Goal: Ask a question

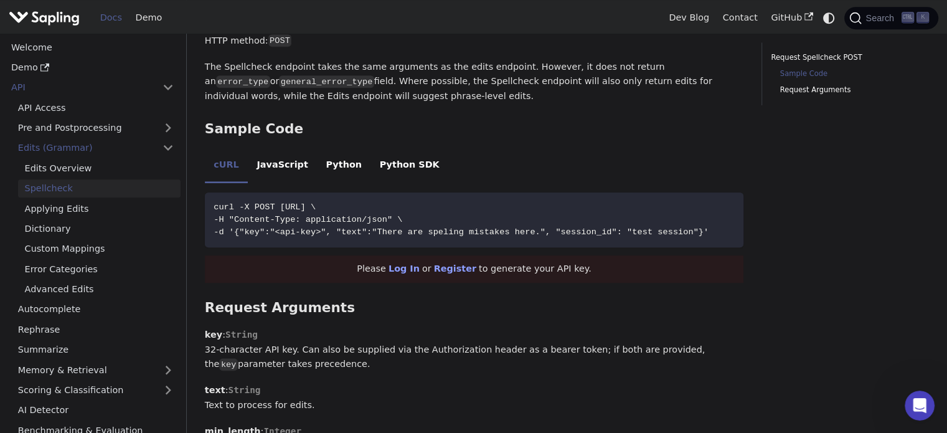
scroll to position [588, 0]
click at [319, 169] on li "Python" at bounding box center [344, 167] width 54 height 35
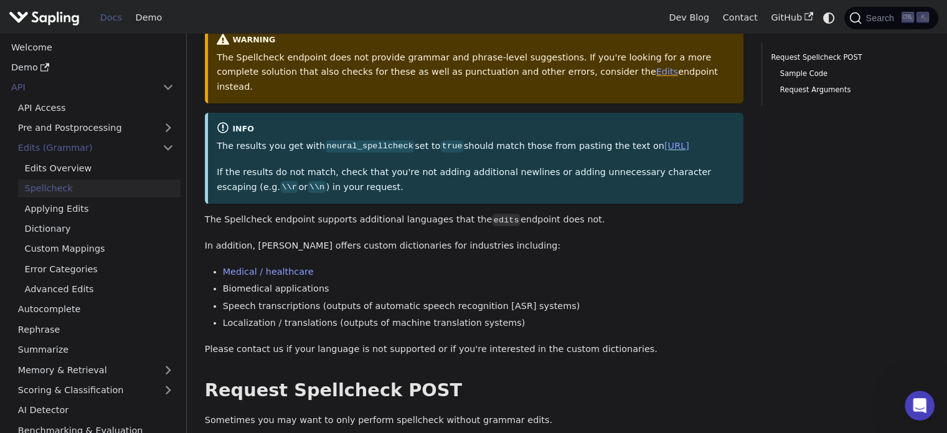
scroll to position [133, 0]
click at [274, 275] on link "Medical / healthcare" at bounding box center [268, 270] width 91 height 10
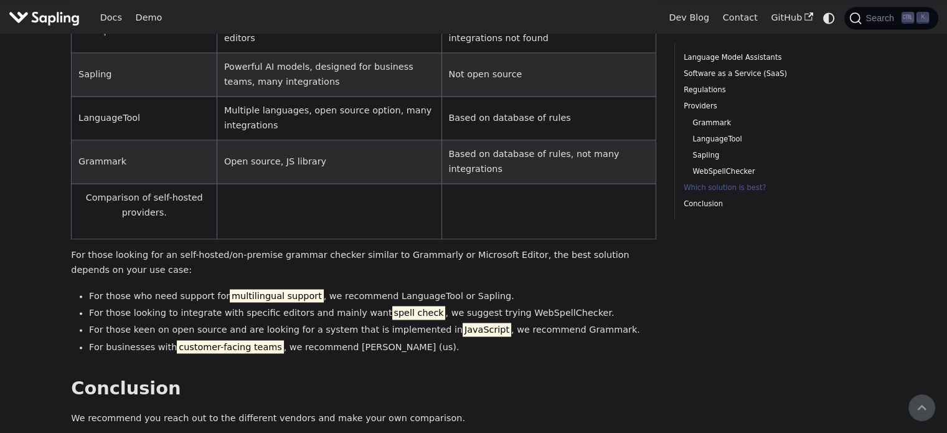
scroll to position [1881, 0]
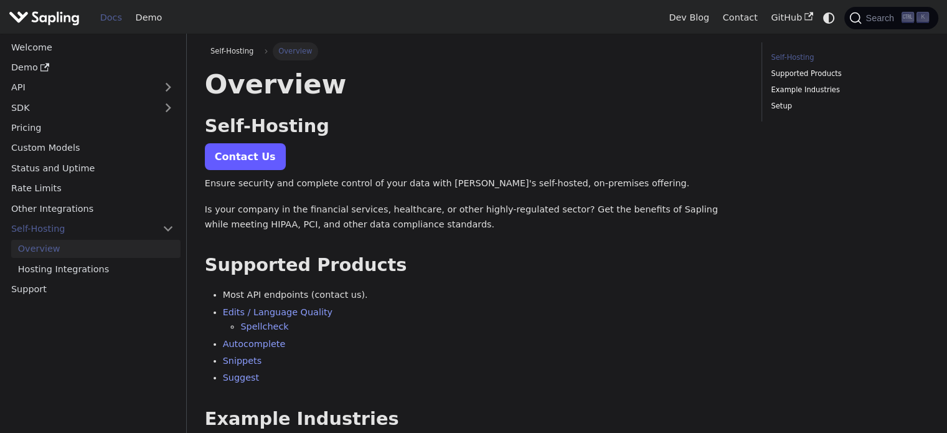
click at [270, 163] on link "Contact Us" at bounding box center [245, 156] width 81 height 27
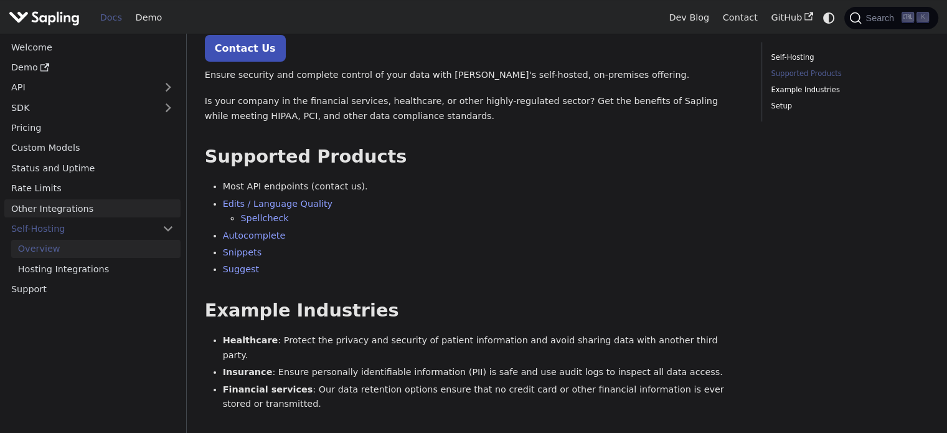
scroll to position [109, 0]
click at [37, 131] on link "Pricing" at bounding box center [92, 128] width 176 height 18
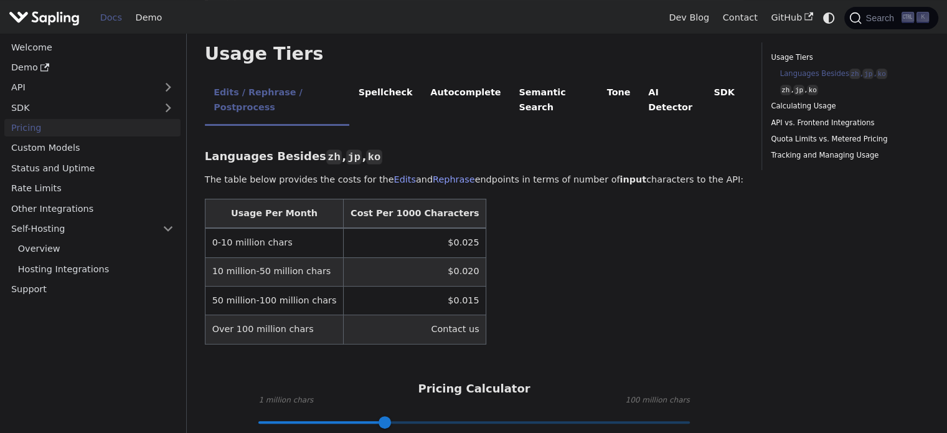
scroll to position [374, 0]
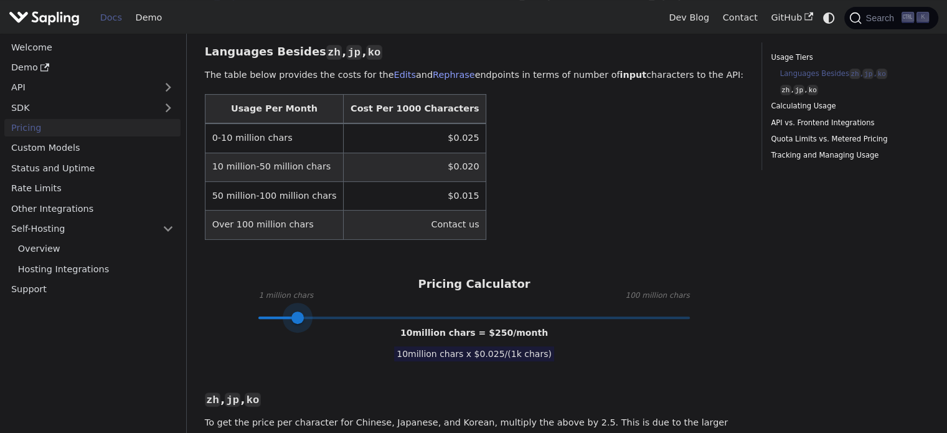
drag, startPoint x: 383, startPoint y: 276, endPoint x: 298, endPoint y: 279, distance: 85.4
click at [298, 311] on span at bounding box center [297, 317] width 12 height 12
type input "1"
drag, startPoint x: 297, startPoint y: 275, endPoint x: 260, endPoint y: 274, distance: 36.7
click at [260, 311] on span at bounding box center [263, 317] width 12 height 12
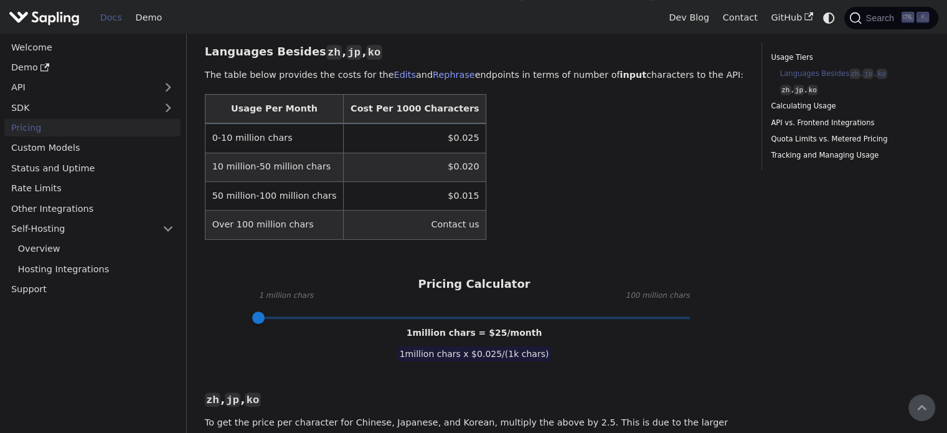
scroll to position [237, 0]
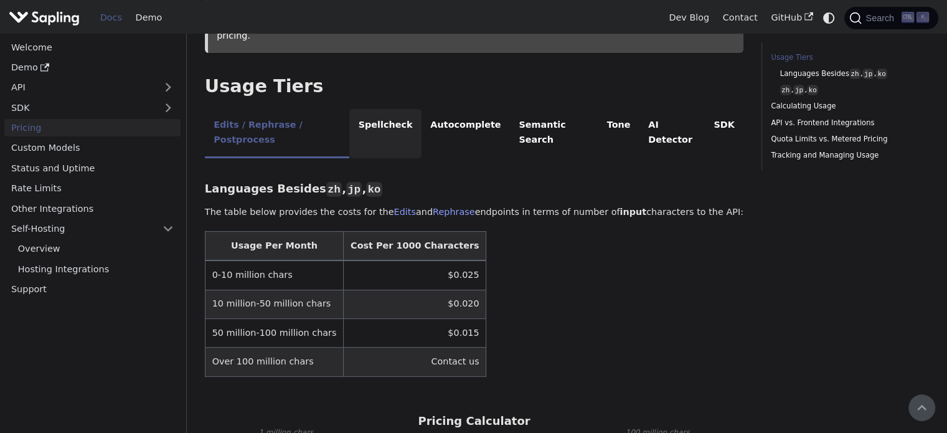
click at [389, 109] on li "Spellcheck" at bounding box center [385, 133] width 72 height 49
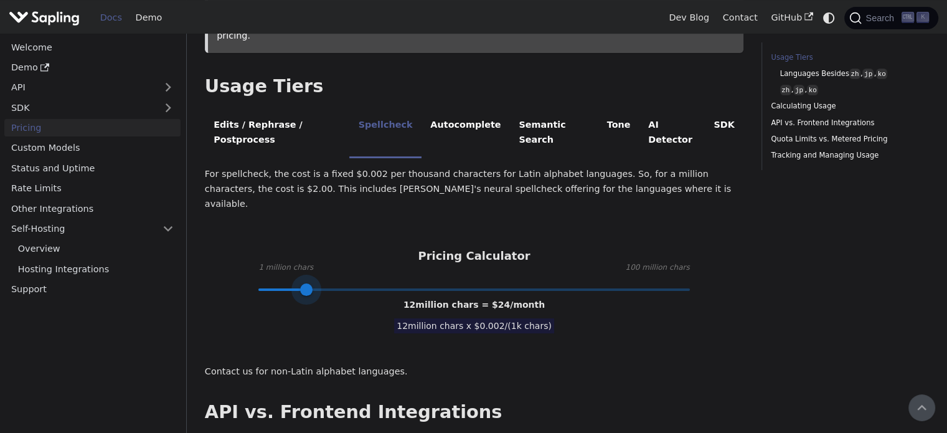
type input "11"
drag, startPoint x: 386, startPoint y: 225, endPoint x: 304, endPoint y: 229, distance: 82.3
click at [304, 283] on span at bounding box center [306, 289] width 12 height 12
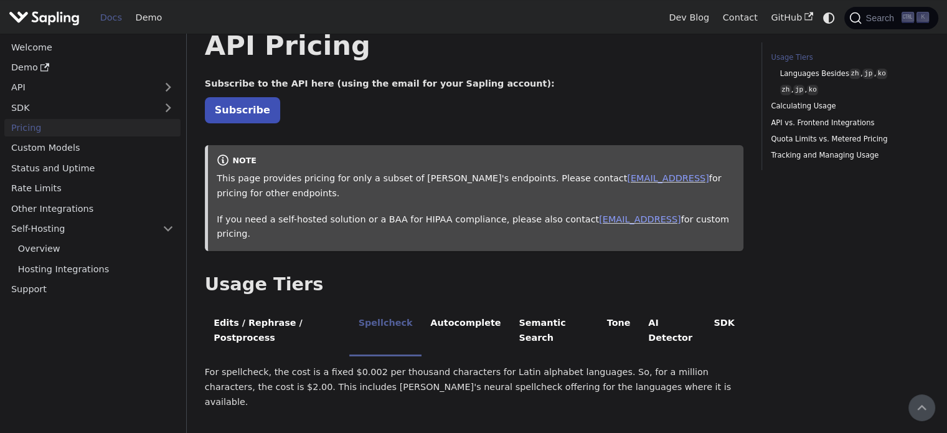
scroll to position [0, 0]
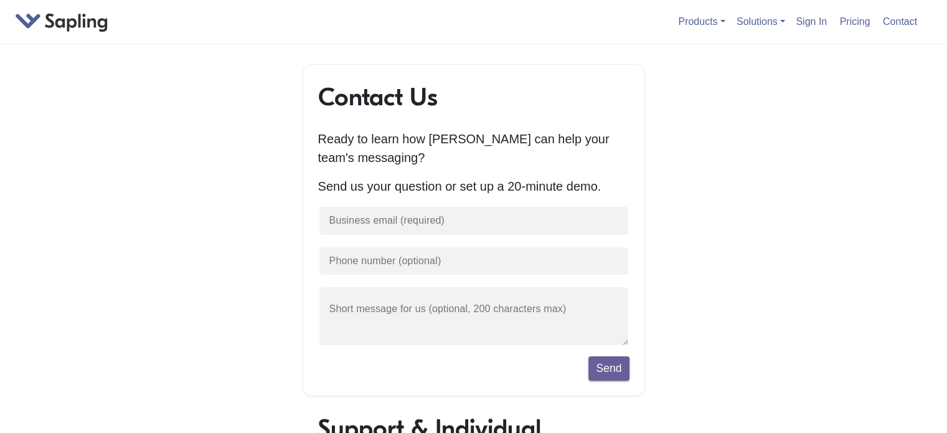
click at [461, 242] on form "Send" at bounding box center [473, 292] width 311 height 175
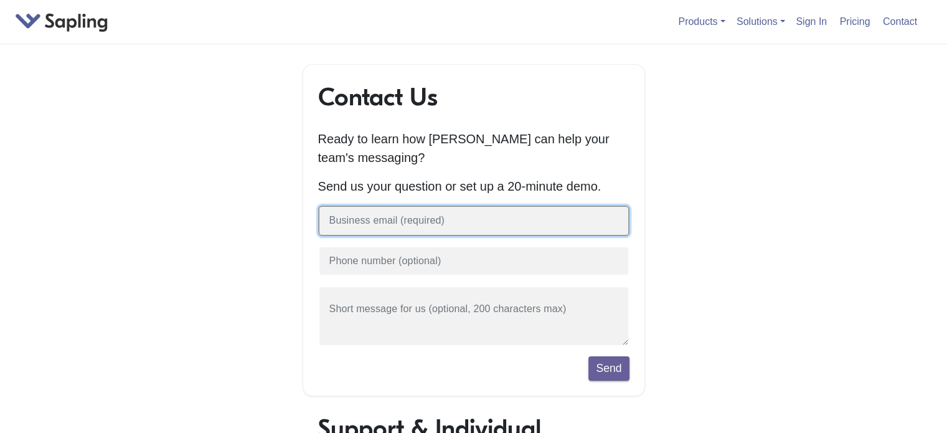
click at [486, 220] on input "text" at bounding box center [473, 220] width 311 height 31
type input "markoste"
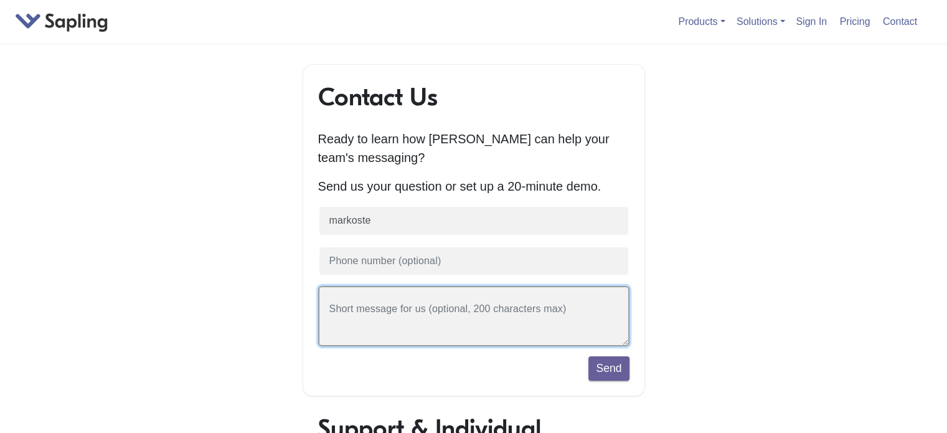
click at [423, 321] on textarea at bounding box center [473, 316] width 311 height 60
click at [363, 326] on textarea "Hello, I am looking for a self hosted medication spelling checker. How much wou…" at bounding box center [473, 316] width 311 height 60
type textarea "Hello, I am looking for a self hosted medication spelling checker of voice tran…"
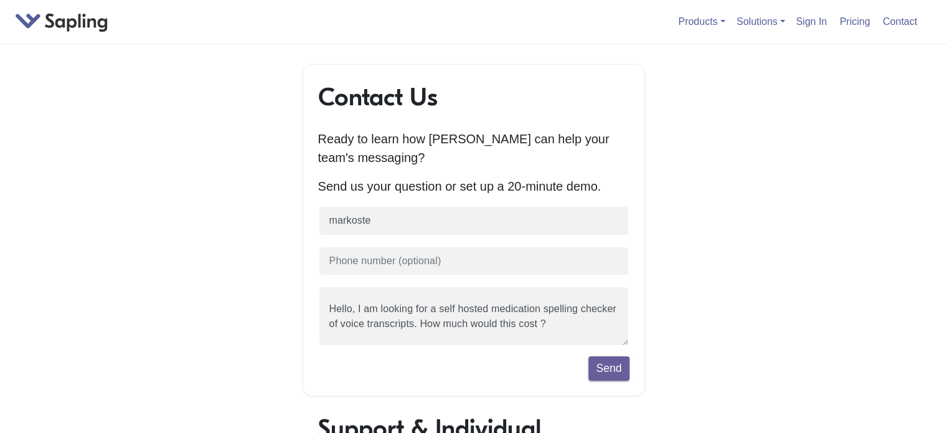
click at [603, 382] on div "Contact Us Ready to learn how Sapling can help your team's messaging? Send us y…" at bounding box center [474, 230] width 342 height 332
click at [605, 378] on button "Send" at bounding box center [608, 368] width 40 height 24
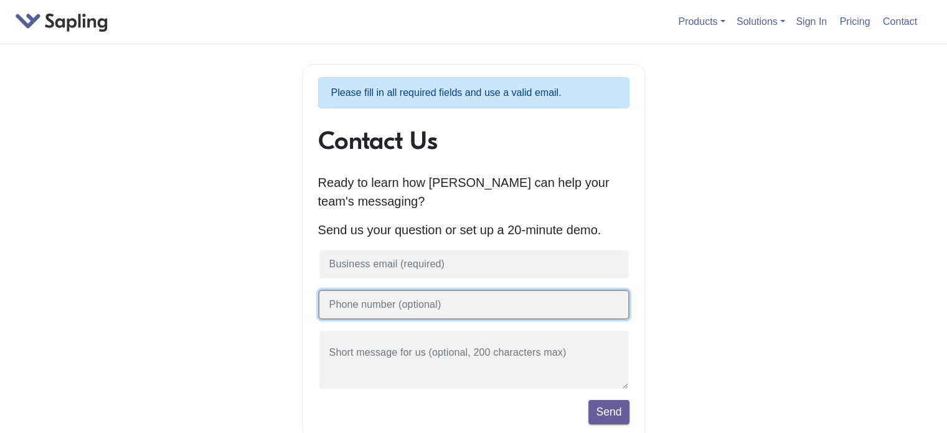
click at [453, 300] on input "text" at bounding box center [473, 305] width 311 height 31
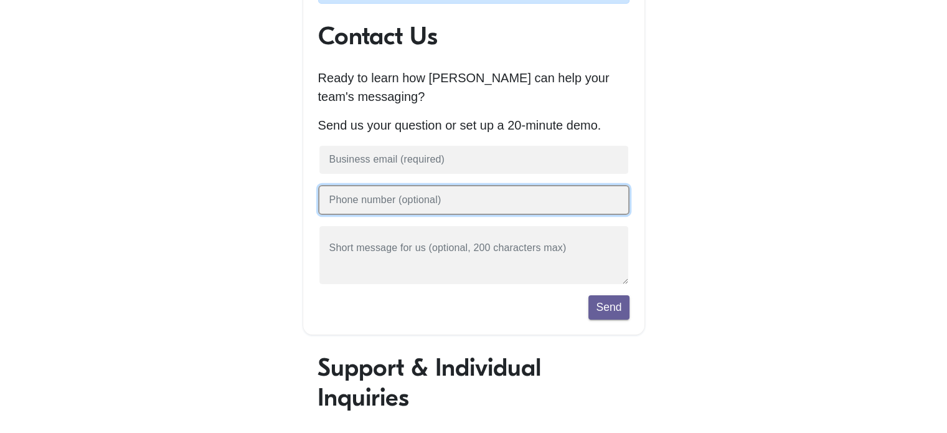
scroll to position [98, 0]
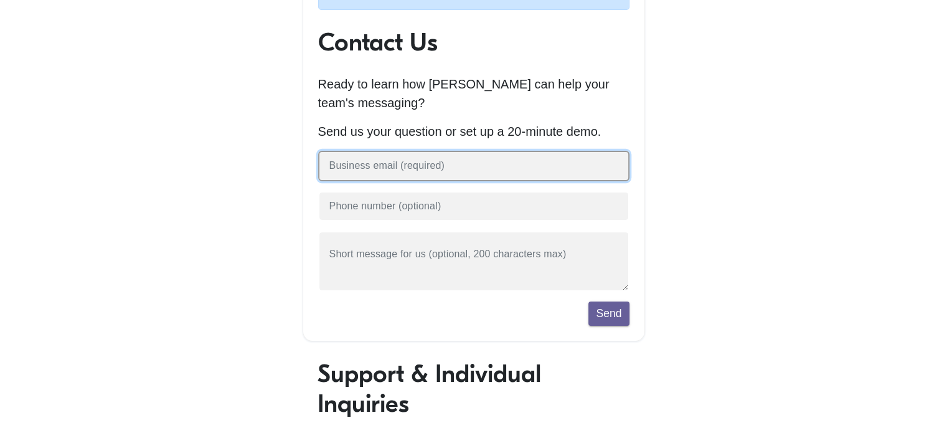
click at [441, 166] on input "text" at bounding box center [473, 166] width 311 height 31
type input "[EMAIL_ADDRESS][DOMAIN_NAME]"
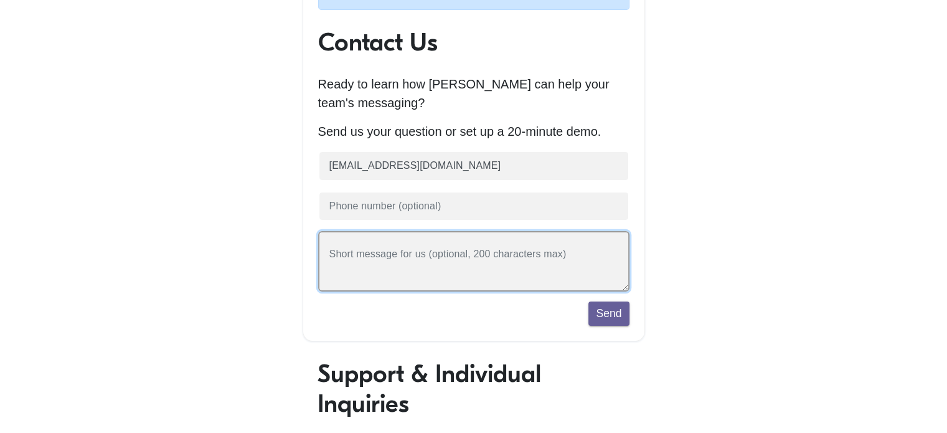
click at [388, 259] on textarea at bounding box center [473, 261] width 311 height 60
type textarea "Hello, I am looking for a medication spelling corrector on trasncripts. How muc…"
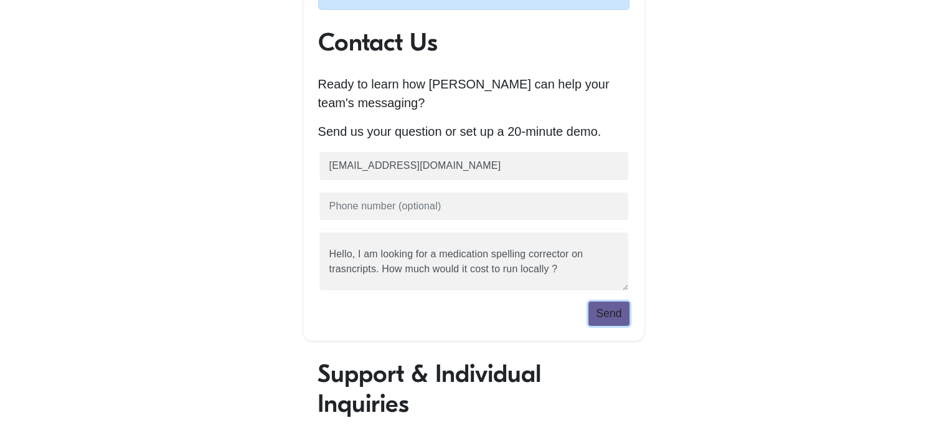
click at [610, 307] on button "Send" at bounding box center [608, 313] width 40 height 24
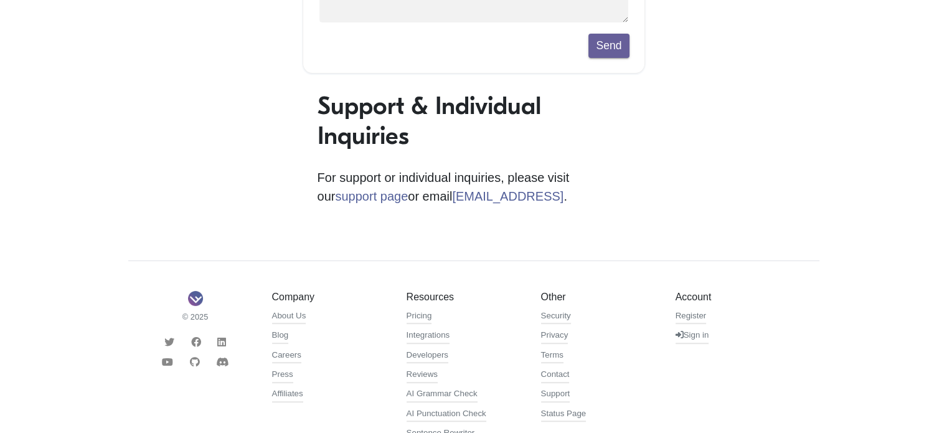
scroll to position [384, 0]
